Goal: Task Accomplishment & Management: Use online tool/utility

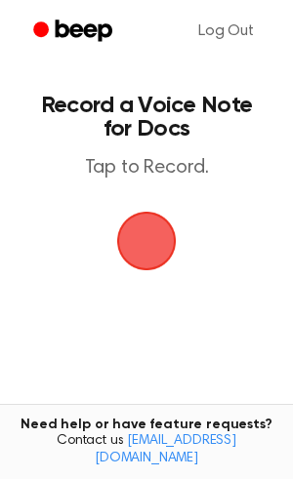
click at [145, 233] on span "button" at bounding box center [146, 241] width 70 height 70
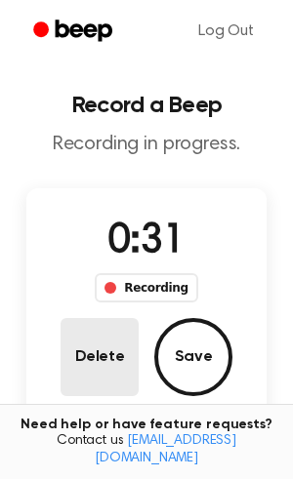
click at [126, 357] on button "Delete" at bounding box center [100, 357] width 78 height 78
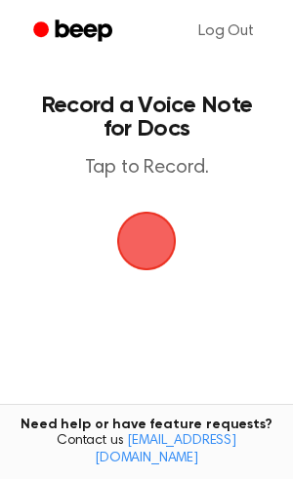
click at [171, 246] on span "button" at bounding box center [146, 240] width 109 height 109
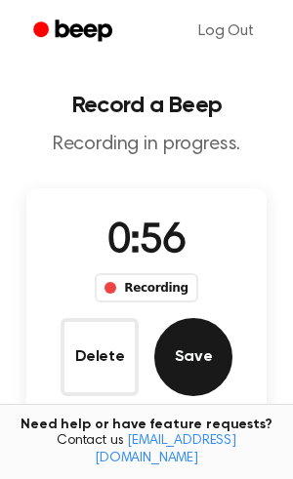
click at [191, 337] on button "Save" at bounding box center [193, 357] width 78 height 78
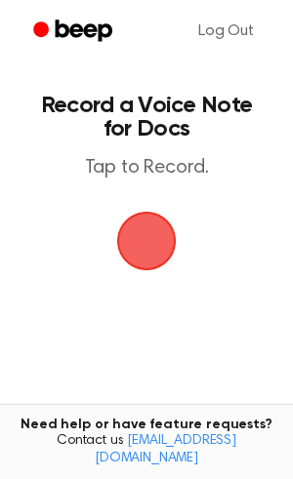
click at [145, 257] on span "button" at bounding box center [146, 241] width 72 height 72
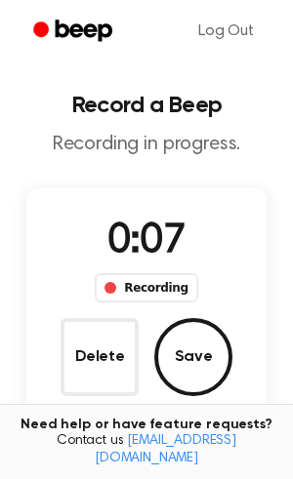
click at [129, 300] on div "Recording" at bounding box center [146, 287] width 102 height 29
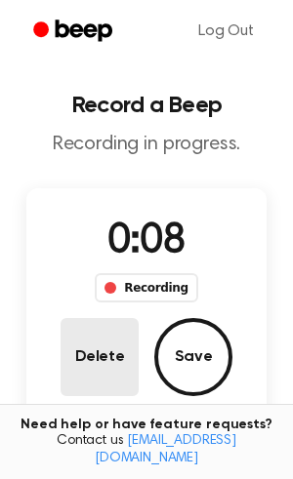
click at [108, 336] on button "Delete" at bounding box center [100, 357] width 78 height 78
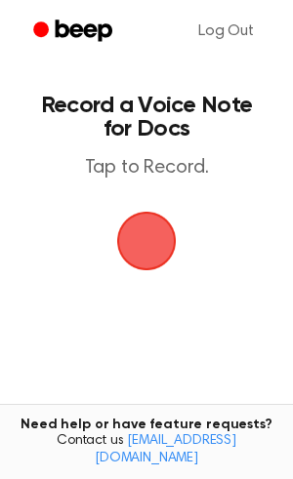
click at [141, 258] on span "button" at bounding box center [146, 240] width 107 height 107
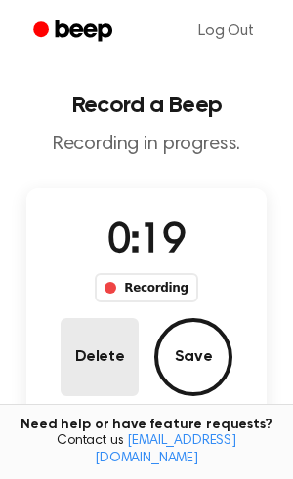
click at [109, 346] on button "Delete" at bounding box center [100, 357] width 78 height 78
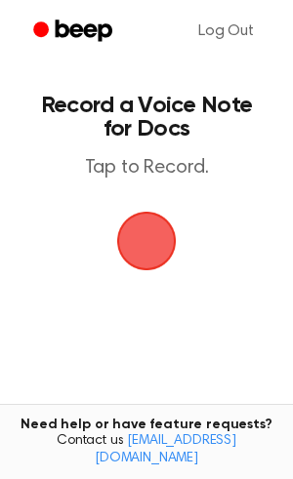
scroll to position [4, 0]
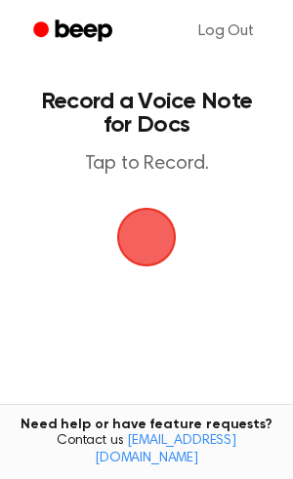
click at [137, 237] on span "button" at bounding box center [147, 237] width 104 height 104
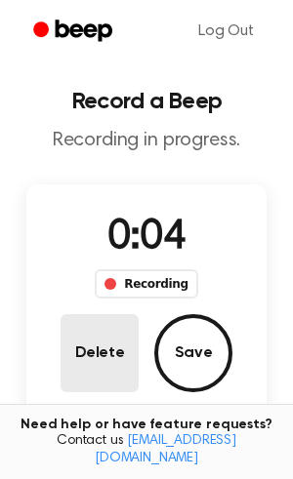
click at [108, 339] on button "Delete" at bounding box center [100, 353] width 78 height 78
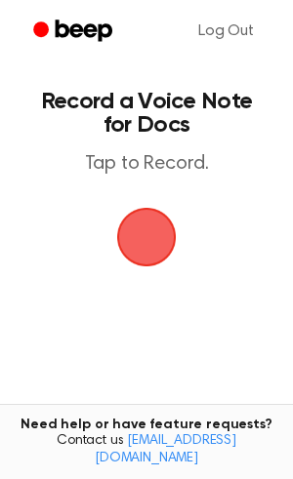
click at [150, 261] on span "button" at bounding box center [146, 236] width 109 height 109
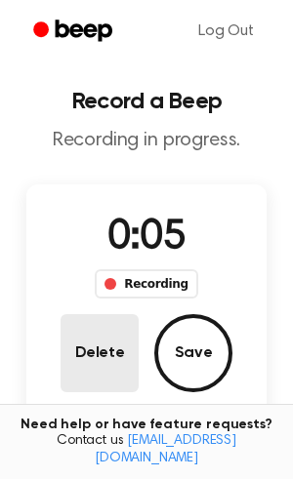
click at [114, 339] on button "Delete" at bounding box center [100, 353] width 78 height 78
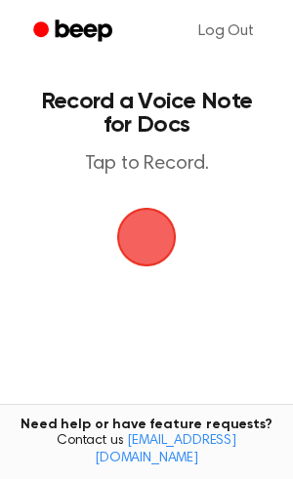
click at [146, 259] on span "button" at bounding box center [146, 237] width 63 height 63
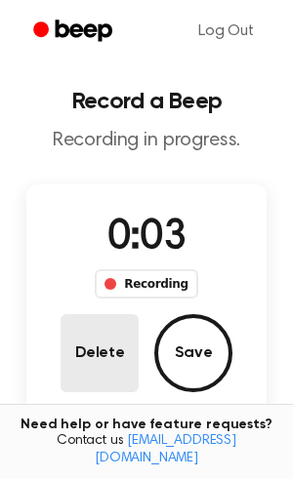
click at [101, 337] on button "Delete" at bounding box center [100, 353] width 78 height 78
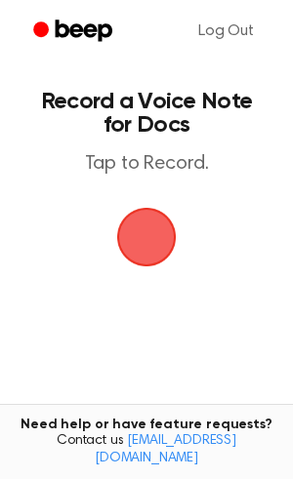
click at [168, 227] on span "button" at bounding box center [146, 236] width 109 height 109
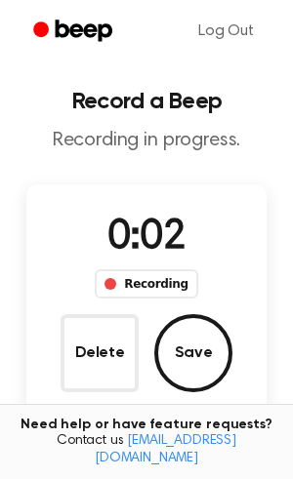
click at [166, 227] on span "0:02" at bounding box center [146, 238] width 78 height 41
click at [96, 349] on button "Delete" at bounding box center [100, 353] width 78 height 78
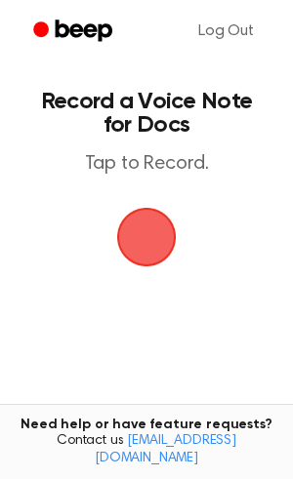
click at [154, 244] on span "button" at bounding box center [147, 237] width 104 height 104
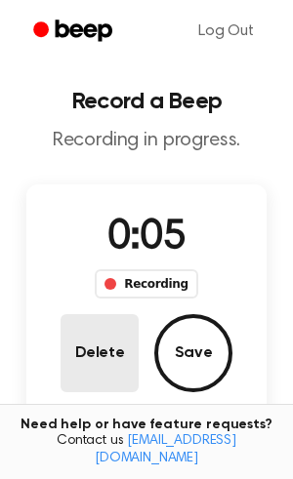
click at [111, 335] on button "Delete" at bounding box center [100, 353] width 78 height 78
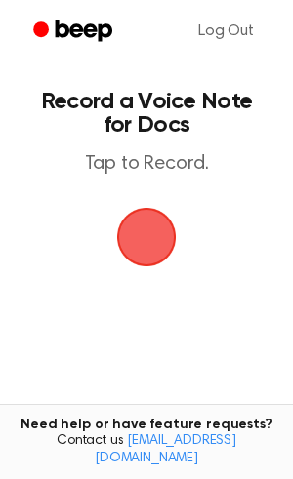
click at [154, 233] on span "button" at bounding box center [146, 237] width 78 height 78
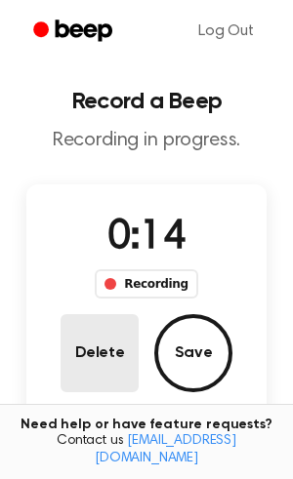
click at [81, 330] on button "Delete" at bounding box center [100, 353] width 78 height 78
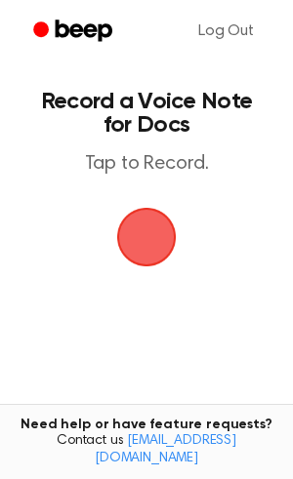
click at [154, 253] on span "button" at bounding box center [146, 236] width 106 height 106
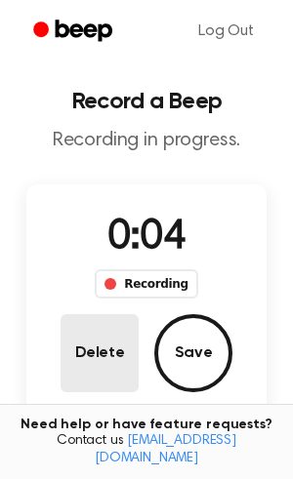
click at [91, 366] on button "Delete" at bounding box center [100, 353] width 78 height 78
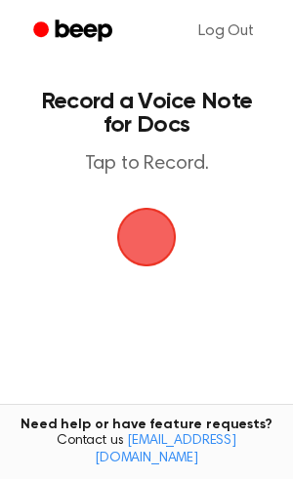
click at [143, 264] on span "button" at bounding box center [146, 237] width 78 height 78
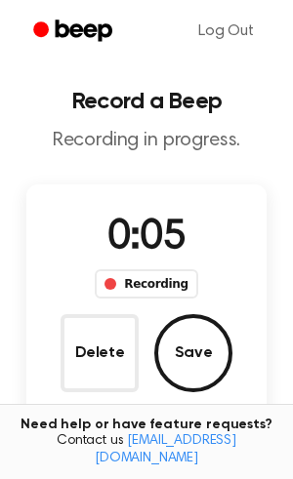
click at [94, 354] on button "Delete" at bounding box center [100, 353] width 78 height 78
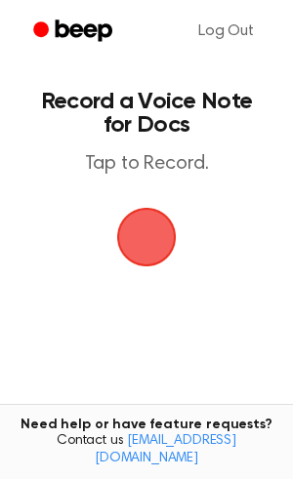
click at [141, 248] on span "button" at bounding box center [146, 237] width 70 height 70
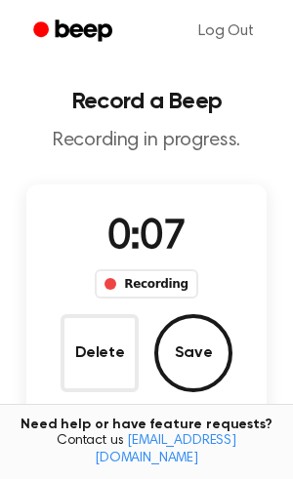
drag, startPoint x: 80, startPoint y: 332, endPoint x: 81, endPoint y: 320, distance: 11.8
click at [81, 333] on button "Delete" at bounding box center [100, 353] width 78 height 78
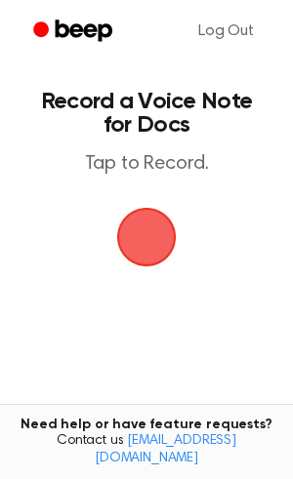
click at [155, 239] on span "button" at bounding box center [146, 236] width 108 height 108
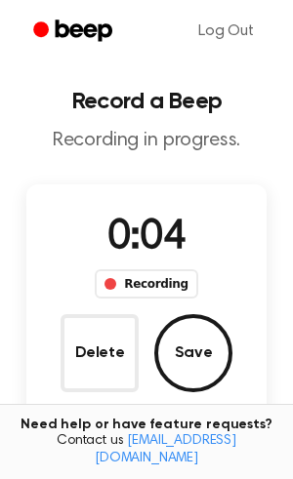
click at [111, 313] on div "0:04 Recording Delete Save" at bounding box center [146, 300] width 240 height 184
drag, startPoint x: 112, startPoint y: 338, endPoint x: 112, endPoint y: 312, distance: 25.4
click at [112, 339] on button "Delete" at bounding box center [100, 353] width 78 height 78
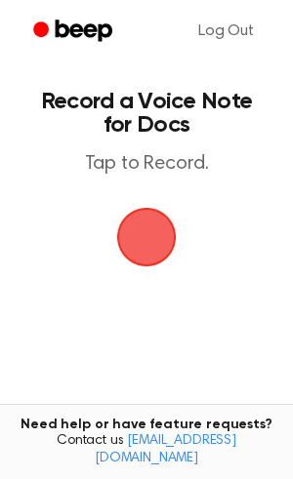
click at [134, 267] on span "button" at bounding box center [147, 238] width 60 height 60
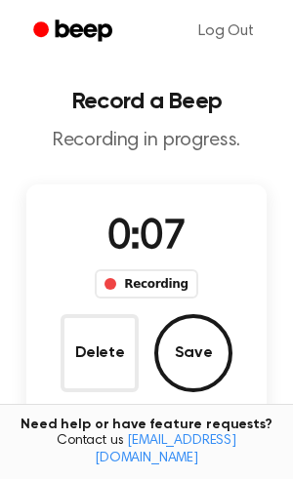
click at [119, 308] on div "0:07 Recording Delete Save" at bounding box center [146, 300] width 240 height 184
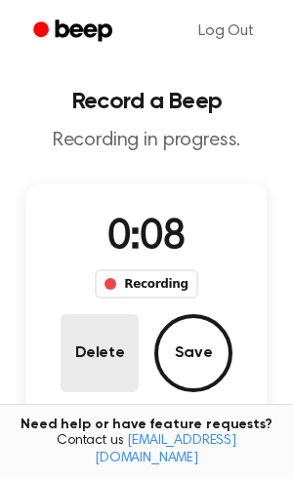
click at [92, 335] on button "Delete" at bounding box center [100, 353] width 78 height 78
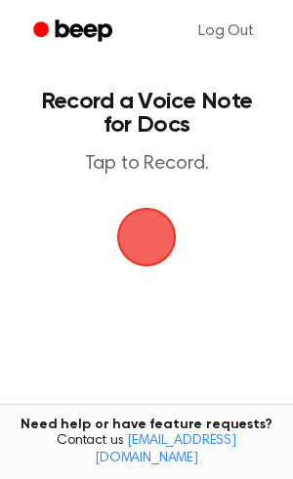
click at [147, 252] on span "button" at bounding box center [146, 236] width 109 height 109
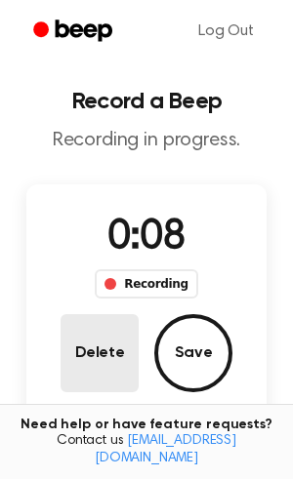
click at [107, 327] on button "Delete" at bounding box center [100, 353] width 78 height 78
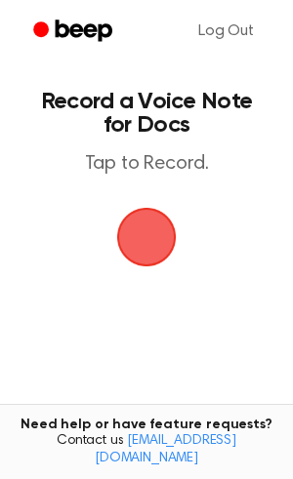
click at [141, 265] on span "button" at bounding box center [147, 237] width 100 height 100
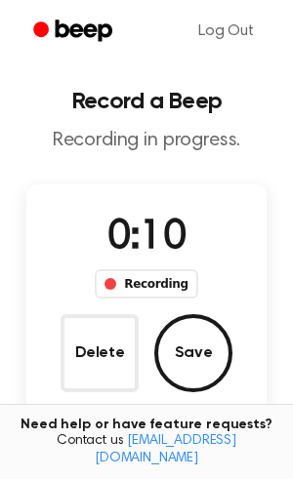
drag, startPoint x: 141, startPoint y: 265, endPoint x: 139, endPoint y: 312, distance: 46.9
click at [139, 265] on div "0:10 Recording" at bounding box center [146, 253] width 134 height 91
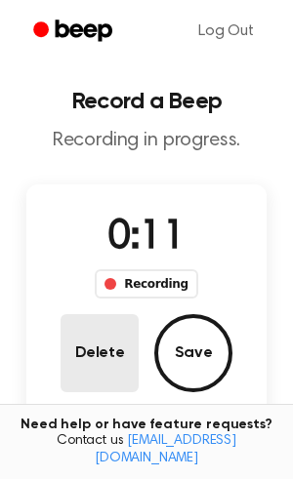
click at [119, 317] on button "Delete" at bounding box center [100, 353] width 78 height 78
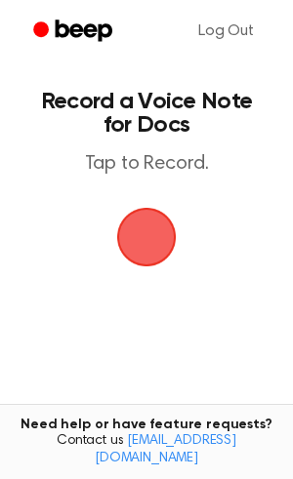
click at [128, 261] on span "button" at bounding box center [147, 237] width 96 height 96
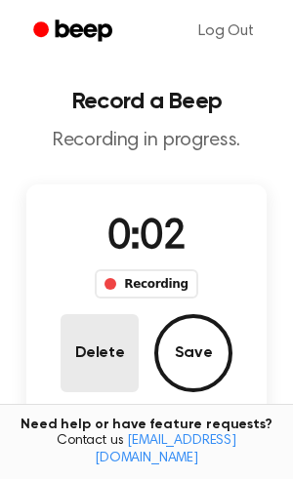
click at [110, 324] on button "Delete" at bounding box center [100, 353] width 78 height 78
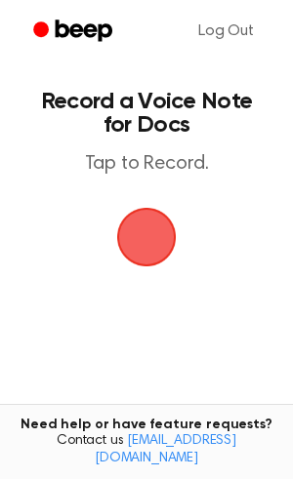
click at [151, 247] on span "button" at bounding box center [146, 236] width 109 height 109
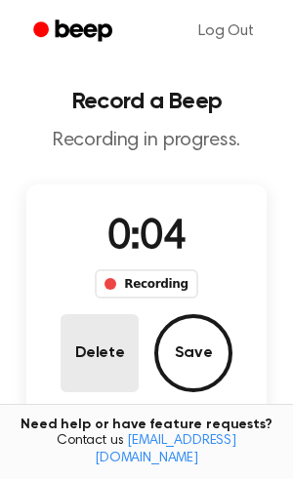
click at [108, 342] on button "Delete" at bounding box center [100, 353] width 78 height 78
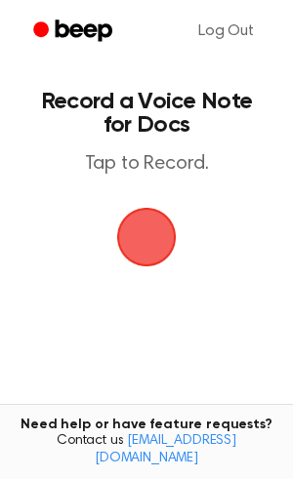
click at [121, 282] on span "button" at bounding box center [146, 236] width 108 height 108
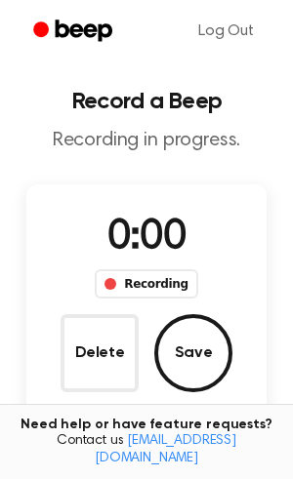
drag, startPoint x: 121, startPoint y: 283, endPoint x: 146, endPoint y: 250, distance: 41.8
click at [145, 250] on span "0:00" at bounding box center [146, 238] width 78 height 41
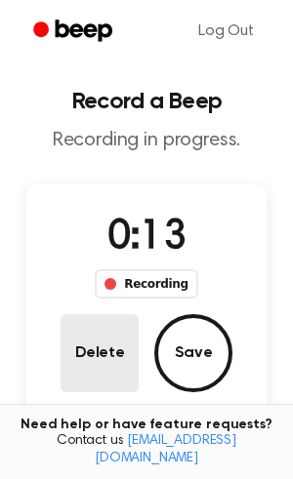
click at [86, 329] on button "Delete" at bounding box center [100, 353] width 78 height 78
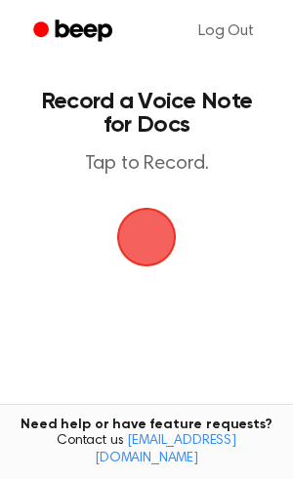
click at [161, 244] on span "button" at bounding box center [146, 237] width 82 height 82
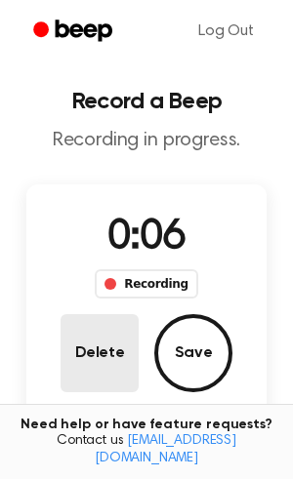
click at [100, 329] on button "Delete" at bounding box center [100, 353] width 78 height 78
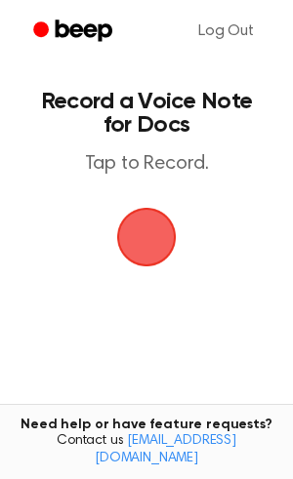
click at [158, 237] on span "button" at bounding box center [146, 236] width 102 height 102
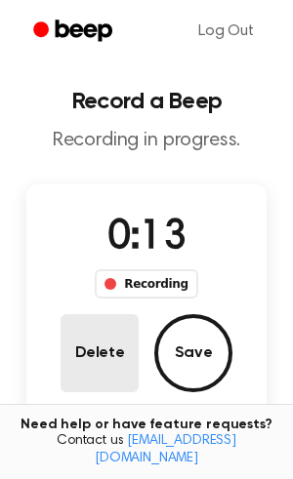
click at [100, 365] on button "Delete" at bounding box center [100, 353] width 78 height 78
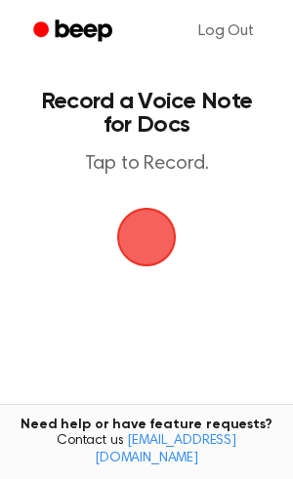
click at [130, 245] on span "button" at bounding box center [146, 237] width 80 height 80
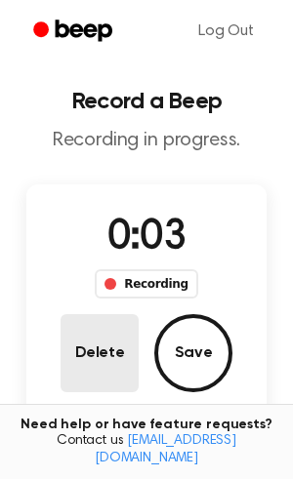
click at [101, 320] on button "Delete" at bounding box center [100, 353] width 78 height 78
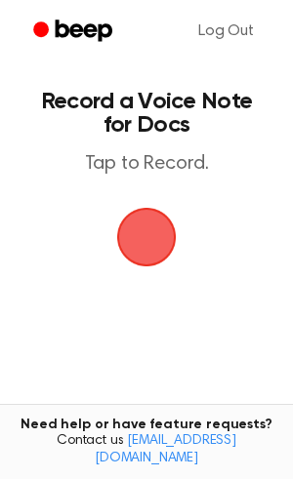
click at [147, 245] on span "button" at bounding box center [146, 236] width 109 height 109
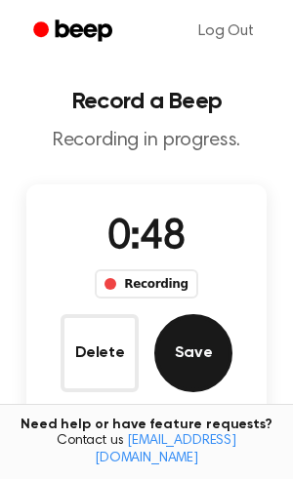
click at [175, 345] on button "Save" at bounding box center [193, 353] width 78 height 78
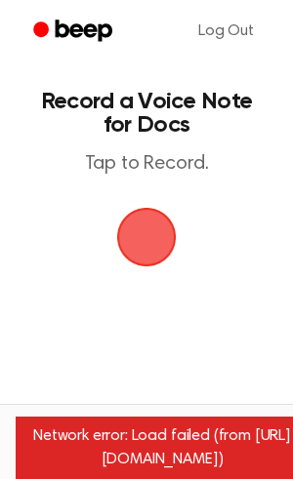
click at [146, 264] on span "button" at bounding box center [147, 237] width 101 height 101
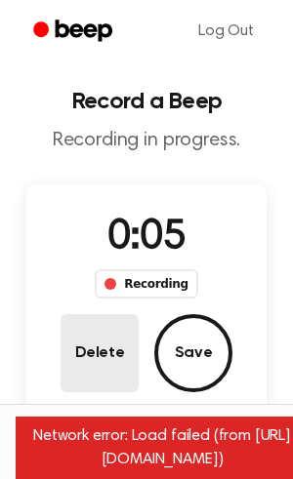
click at [123, 322] on button "Delete" at bounding box center [100, 353] width 78 height 78
